Goal: Information Seeking & Learning: Check status

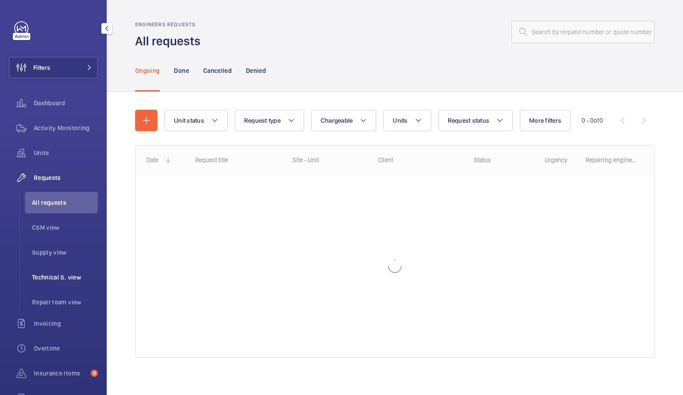
click at [55, 275] on span "Technical S. view" at bounding box center [65, 277] width 66 height 9
click at [58, 273] on li "Technical S. view" at bounding box center [61, 277] width 73 height 21
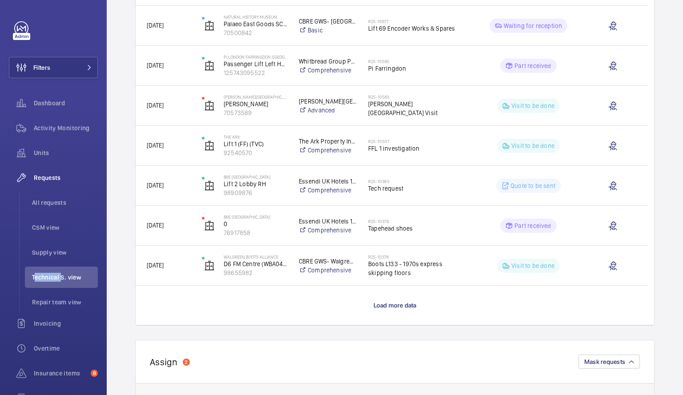
scroll to position [689, 0]
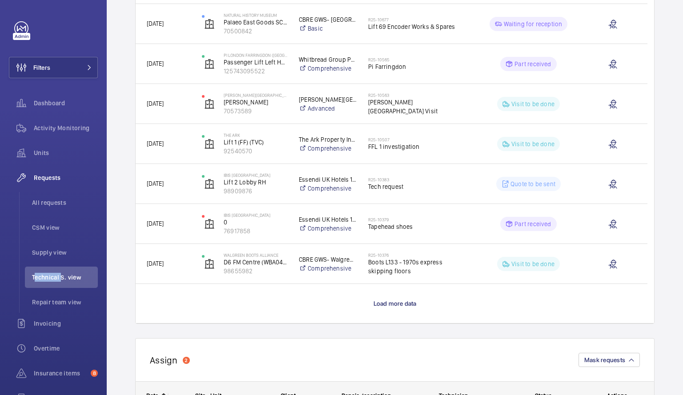
click at [390, 392] on div "Repair description" at bounding box center [379, 396] width 97 height 28
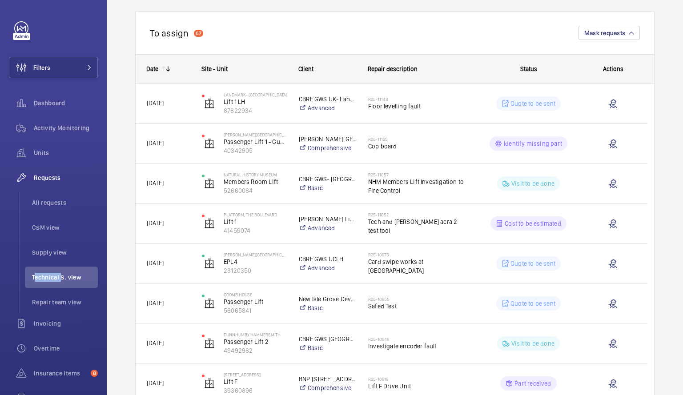
scroll to position [90, 0]
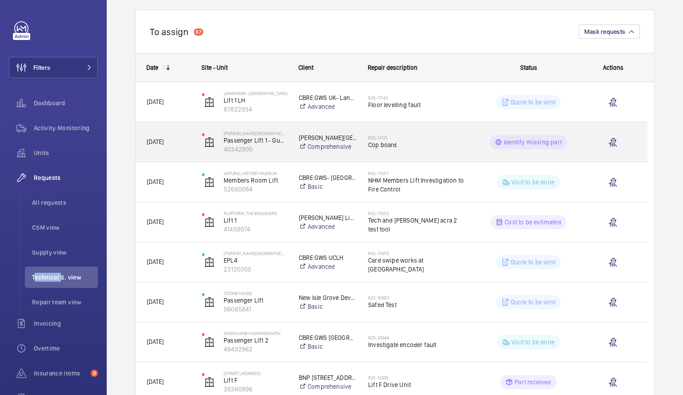
click at [446, 137] on h2 "R25-11125" at bounding box center [417, 137] width 99 height 5
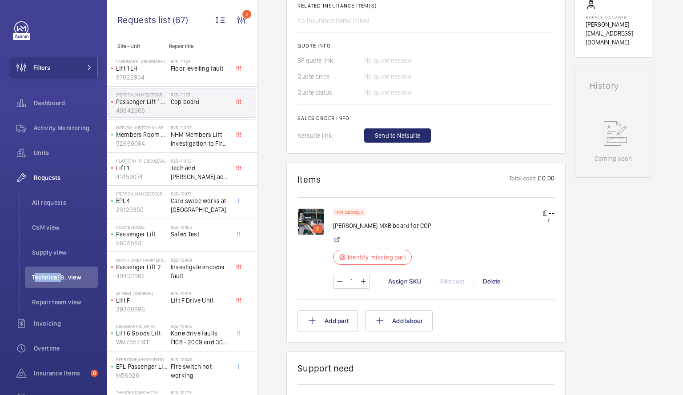
scroll to position [363, 0]
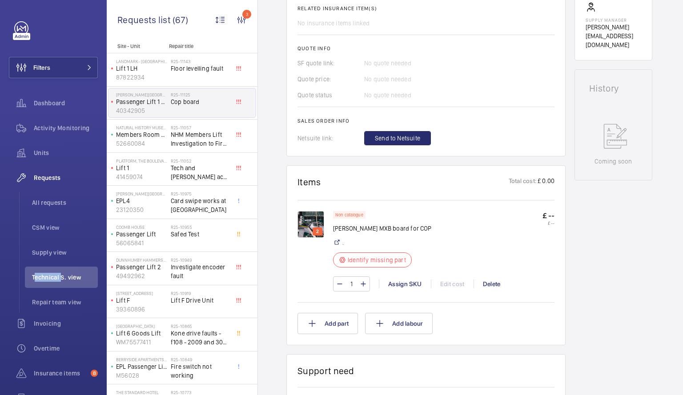
click at [309, 225] on img at bounding box center [311, 224] width 27 height 27
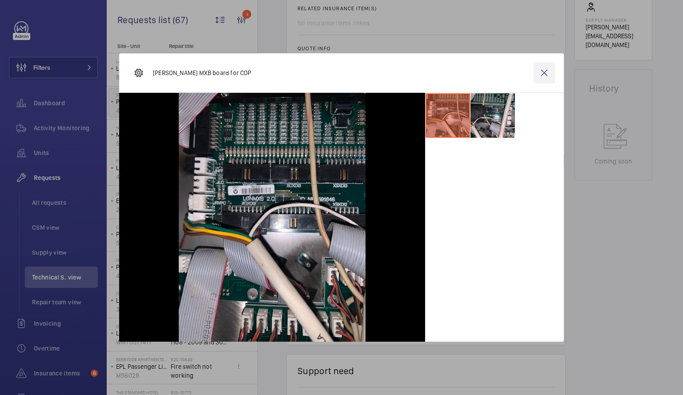
click at [542, 73] on wm-front-icon-button at bounding box center [544, 72] width 21 height 21
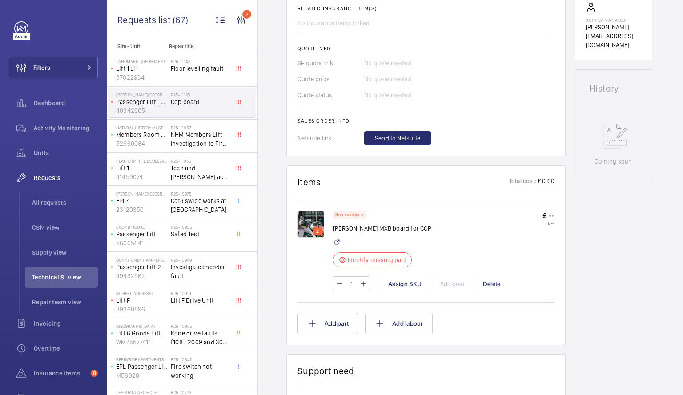
click at [580, 372] on div "Stopped Passenger Lift 1 - Guest Lift 1 40342905 See recent activities [PERSON_…" at bounding box center [614, 203] width 78 height 959
click at [204, 272] on span "Investigate encoder fault" at bounding box center [200, 272] width 59 height 18
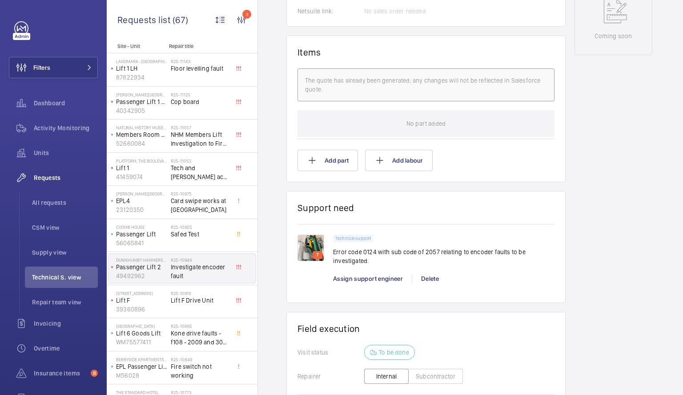
scroll to position [500, 0]
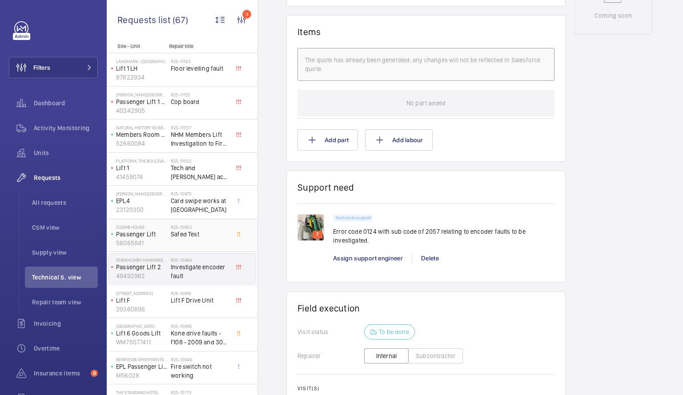
click at [165, 239] on p "56065841" at bounding box center [141, 243] width 51 height 9
